Goal: Navigation & Orientation: Find specific page/section

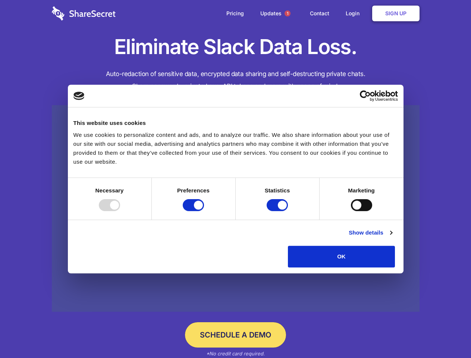
click at [120, 211] on div at bounding box center [109, 205] width 21 height 12
click at [204, 211] on input "Preferences" at bounding box center [193, 205] width 21 height 12
checkbox input "false"
click at [278, 211] on input "Statistics" at bounding box center [277, 205] width 21 height 12
checkbox input "false"
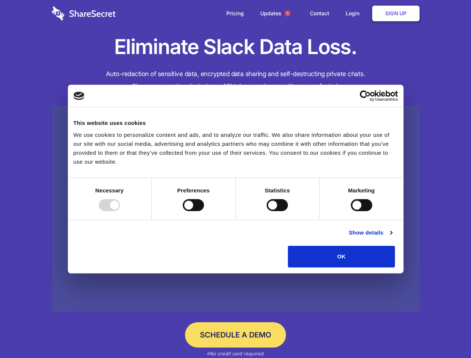
click at [351, 211] on input "Marketing" at bounding box center [361, 205] width 21 height 12
checkbox input "true"
click at [392, 237] on link "Show details" at bounding box center [370, 232] width 43 height 9
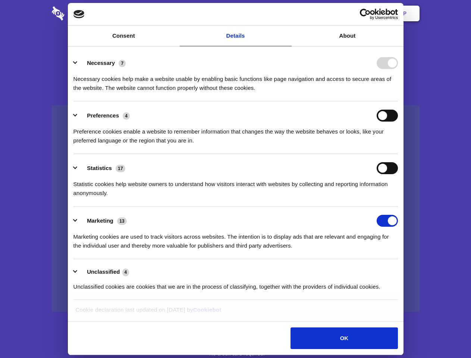
click at [398, 145] on div "Preference cookies enable a website to remember information that changes the wa…" at bounding box center [236, 134] width 325 height 24
click at [287, 13] on span "1" at bounding box center [288, 13] width 6 height 6
